Goal: Transaction & Acquisition: Subscribe to service/newsletter

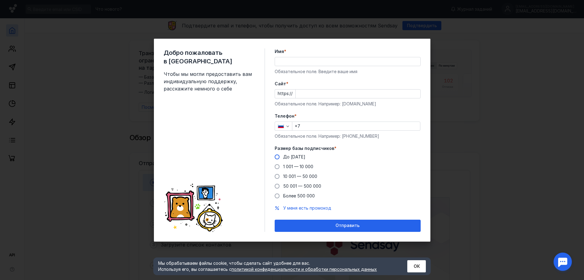
click at [277, 158] on span at bounding box center [277, 156] width 5 height 5
click at [0, 0] on input "До [DATE]" at bounding box center [0, 0] width 0 height 0
click at [321, 92] on input "Cайт *" at bounding box center [358, 93] width 125 height 9
paste input "[DOMAIN_NAME][URL][PERSON_NAME]"
type input "[DOMAIN_NAME][URL][PERSON_NAME]"
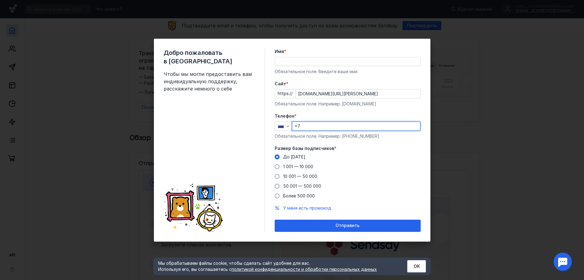
click at [315, 128] on input "+7" at bounding box center [356, 126] width 128 height 9
type input "[PHONE_NUMBER]"
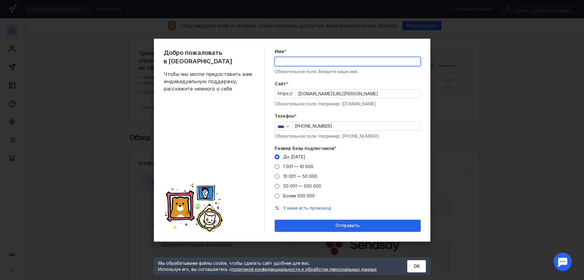
click at [307, 62] on input "Имя *" at bounding box center [347, 61] width 145 height 9
type input "Ассоциация"
click at [341, 127] on input "[PHONE_NUMBER]" at bounding box center [356, 126] width 128 height 9
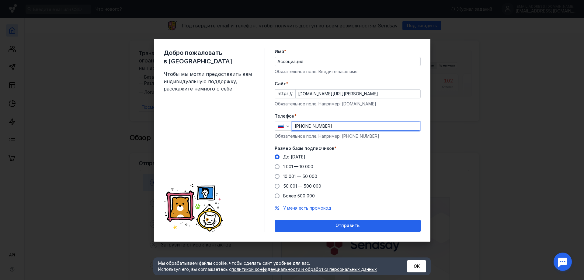
type input "[PHONE_NUMBER]"
click at [325, 61] on input "Ассоциация" at bounding box center [347, 61] width 145 height 9
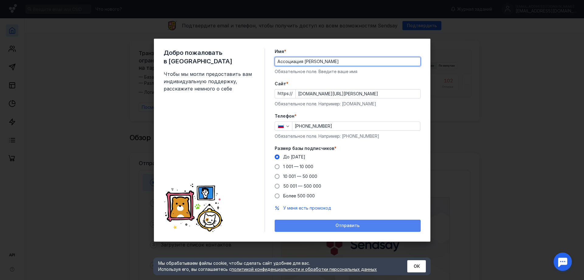
type input "Ассоциация [PERSON_NAME]"
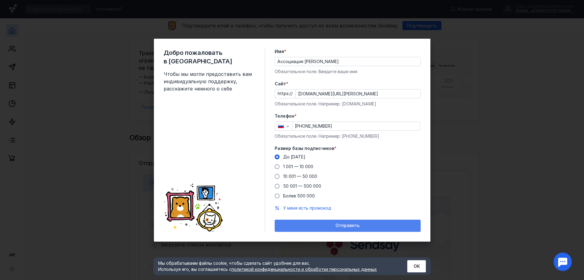
click at [349, 226] on span "Отправить" at bounding box center [348, 225] width 24 height 5
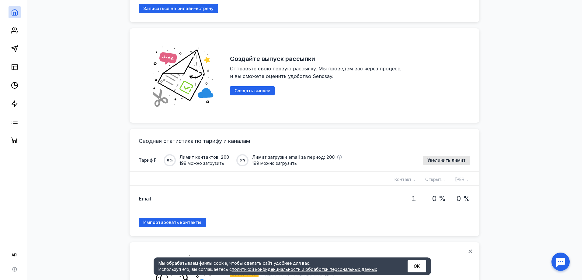
scroll to position [335, 0]
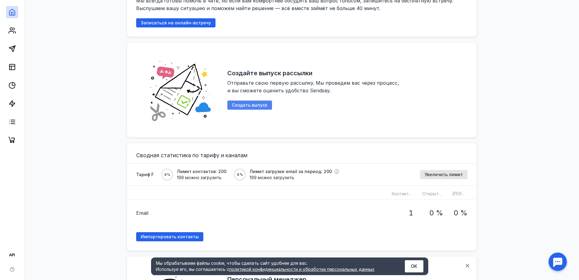
click at [245, 103] on span "Создать выпуск" at bounding box center [250, 105] width 36 height 5
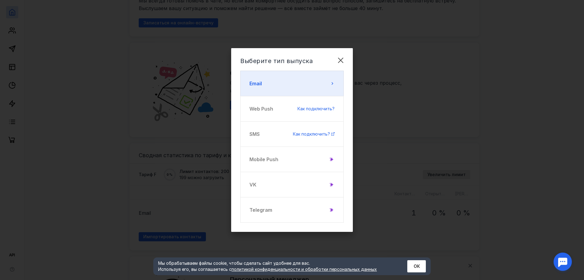
click at [318, 89] on button "Email" at bounding box center [291, 84] width 103 height 26
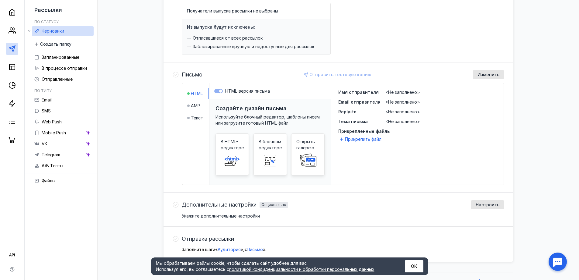
scroll to position [91, 0]
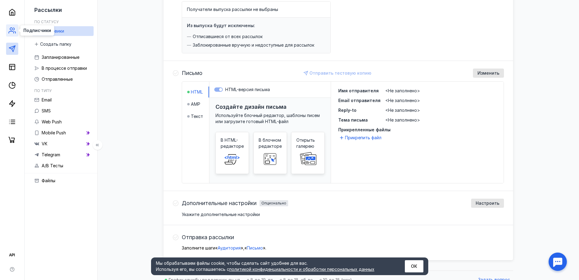
click at [12, 29] on icon at bounding box center [12, 30] width 7 height 7
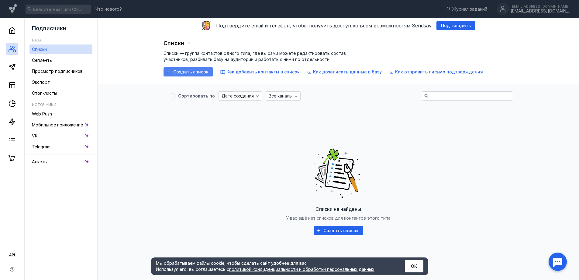
click at [184, 73] on span "Создать список" at bounding box center [190, 71] width 35 height 5
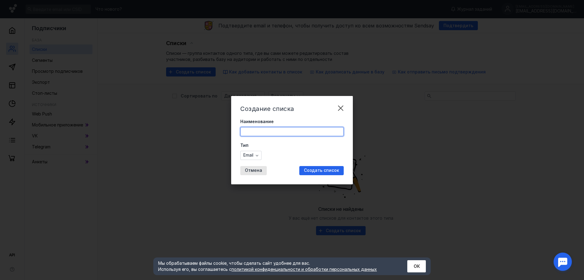
click at [322, 131] on input "Наименование" at bounding box center [292, 131] width 103 height 9
type input "рассылка"
click at [314, 170] on span "Создать список" at bounding box center [321, 170] width 35 height 5
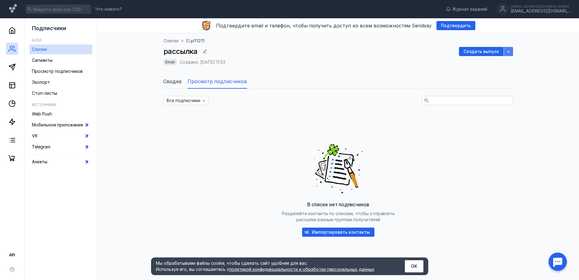
click at [509, 51] on icon "button" at bounding box center [508, 51] width 5 height 5
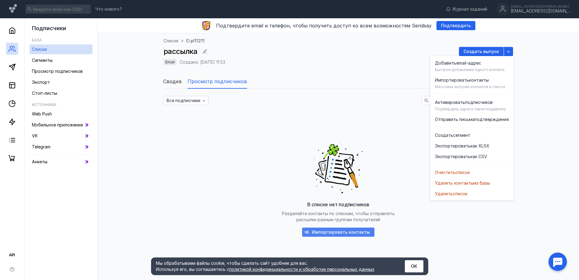
click at [327, 231] on span "Импортировать контакты" at bounding box center [341, 231] width 58 height 5
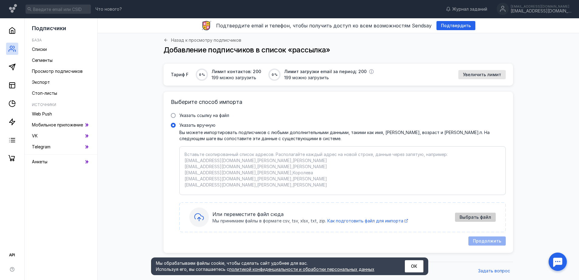
click at [470, 219] on span "Выбрать файл" at bounding box center [476, 216] width 32 height 5
click at [336, 167] on textarea "Указать вручную Вы можете импортировать подписчиков с любыми дополнительными да…" at bounding box center [343, 170] width 316 height 38
paste textarea "loremipsumd@si.am Consectetu92@adipis.el s2476@doeiusm.te incididun836@utla.et …"
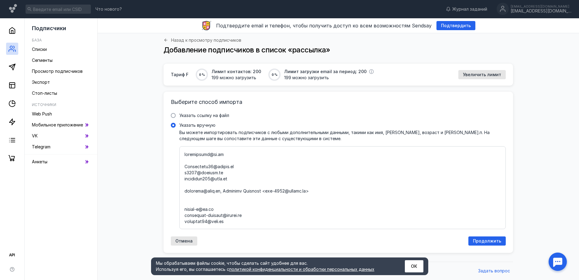
scroll to position [1071, 0]
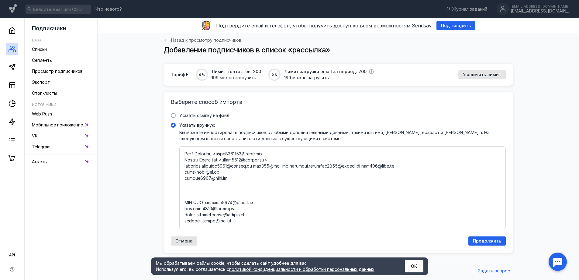
drag, startPoint x: 208, startPoint y: 196, endPoint x: 184, endPoint y: 196, distance: 24.3
click at [184, 196] on div at bounding box center [342, 187] width 327 height 83
drag, startPoint x: 238, startPoint y: 182, endPoint x: 200, endPoint y: 183, distance: 38.6
click at [200, 183] on textarea "Указать вручную Вы можете импортировать подписчиков с любыми дополнительными да…" at bounding box center [343, 187] width 316 height 72
drag, startPoint x: 188, startPoint y: 180, endPoint x: 220, endPoint y: 193, distance: 34.5
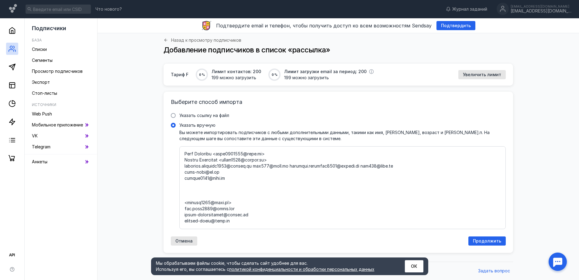
click at [220, 193] on textarea "Указать вручную Вы можете импортировать подписчиков с любыми дополнительными да…" at bounding box center [343, 187] width 316 height 72
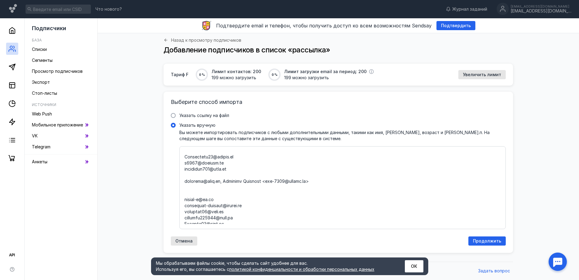
scroll to position [0, 0]
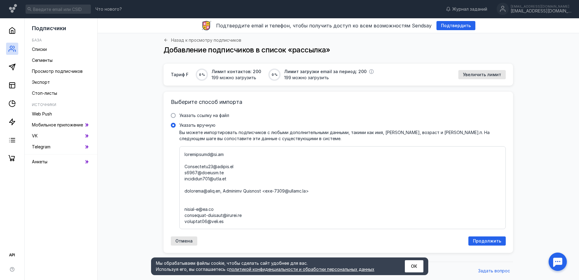
click at [195, 159] on textarea "Указать вручную Вы можете импортировать подписчиков с любыми дополнительными да…" at bounding box center [343, 187] width 316 height 72
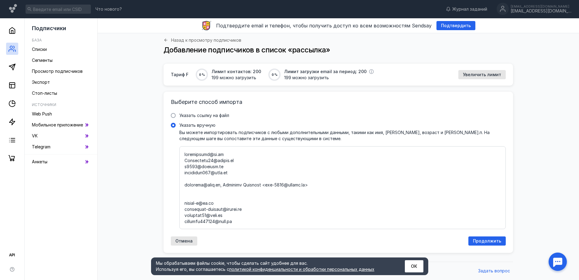
click at [205, 178] on textarea "Указать вручную Вы можете импортировать подписчиков с любыми дополнительными да…" at bounding box center [343, 187] width 316 height 72
click at [233, 187] on textarea "Указать вручную Вы можете импортировать подписчиков с любыми дополнительными да…" at bounding box center [343, 187] width 316 height 72
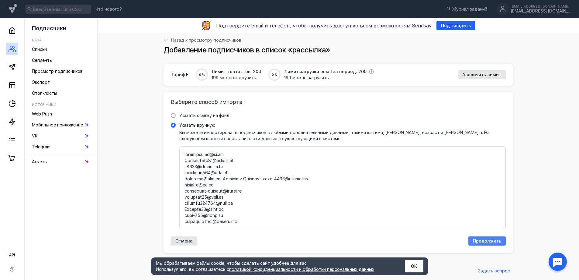
type textarea "loremipsumd@si.am Consectetu79@adipis.el s8813@doeiusm.te incididun700@utla.et …"
click at [488, 241] on span "Продолжить" at bounding box center [487, 240] width 28 height 5
